Goal: Transaction & Acquisition: Purchase product/service

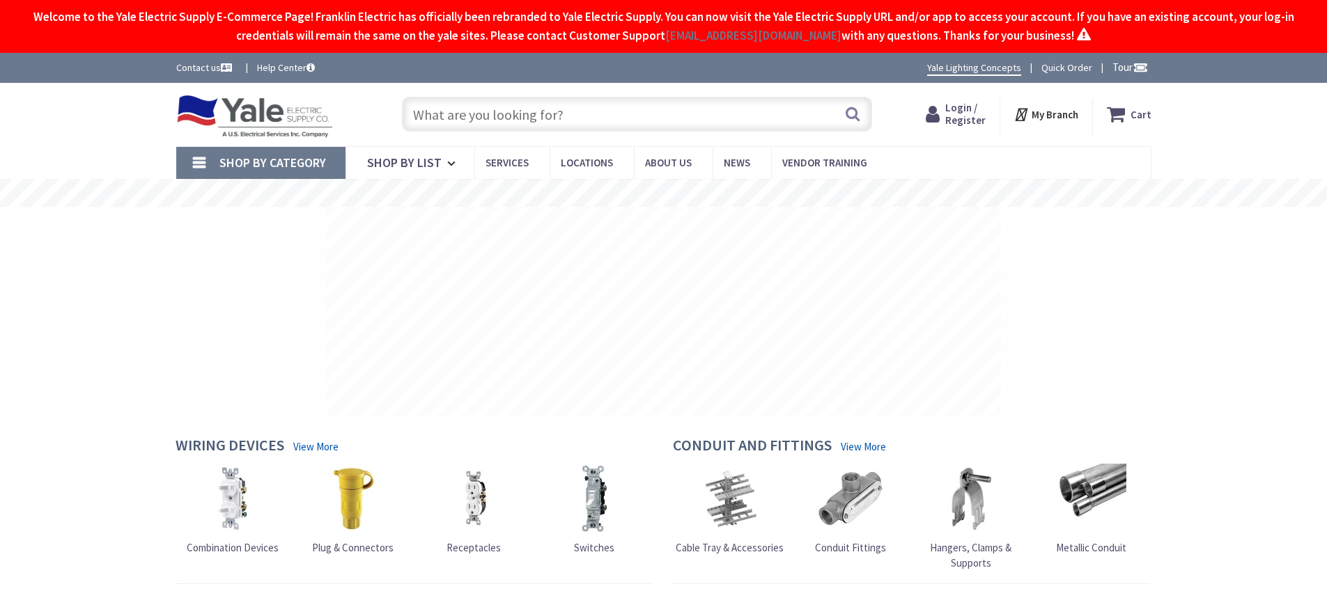
click at [658, 123] on input "text" at bounding box center [637, 114] width 470 height 35
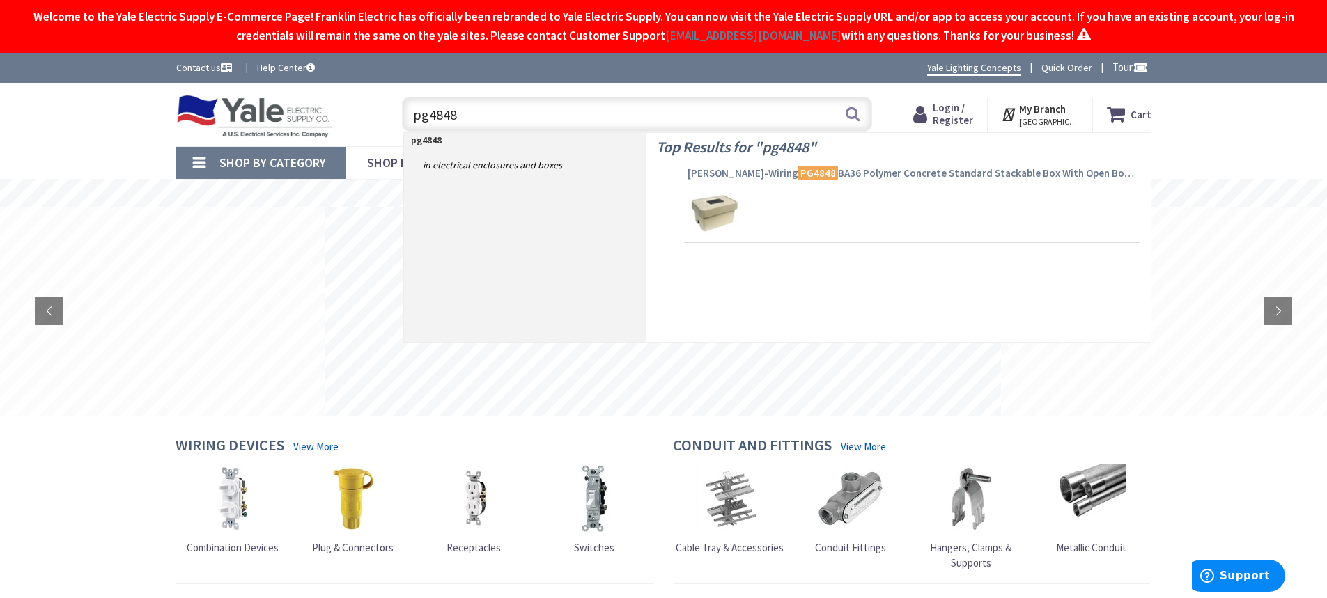
type input "pg4848"
click at [861, 171] on span "Hubbell-Wiring PG4848 BA36 Polymer Concrete Standard Stackable Box With Open Bo…" at bounding box center [912, 174] width 449 height 14
